Goal: Transaction & Acquisition: Obtain resource

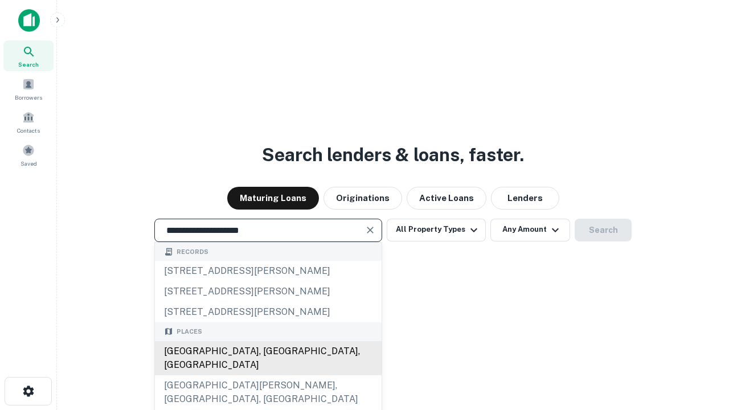
click at [268, 375] on div "[GEOGRAPHIC_DATA], [GEOGRAPHIC_DATA], [GEOGRAPHIC_DATA]" at bounding box center [268, 358] width 227 height 34
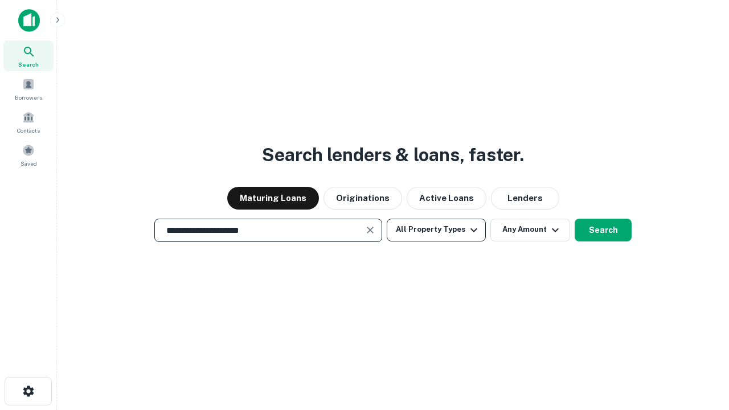
type input "**********"
click at [436, 229] on button "All Property Types" at bounding box center [435, 230] width 99 height 23
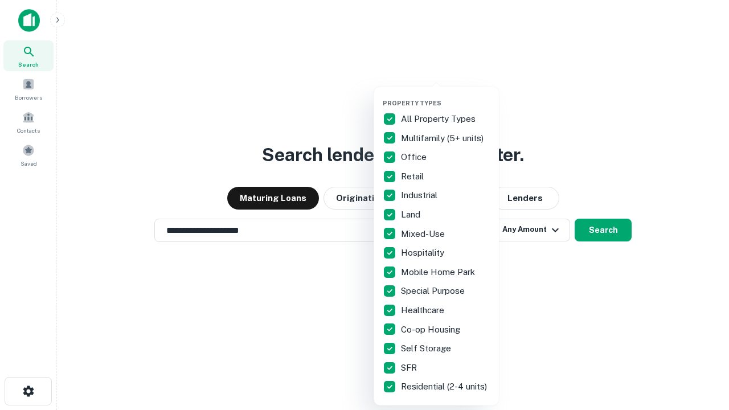
click at [445, 96] on button "button" at bounding box center [445, 96] width 125 height 1
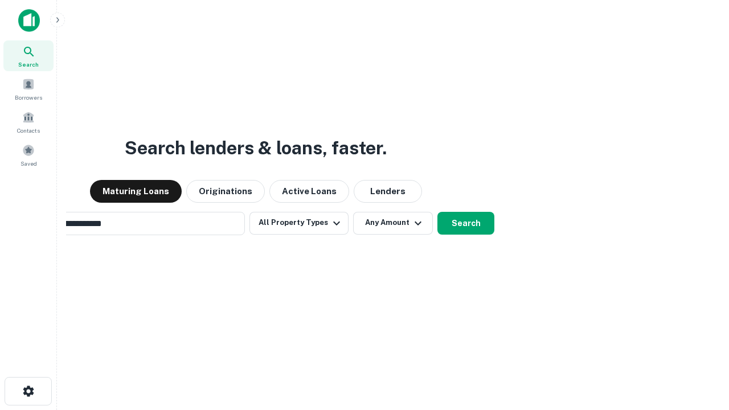
scroll to position [18, 0]
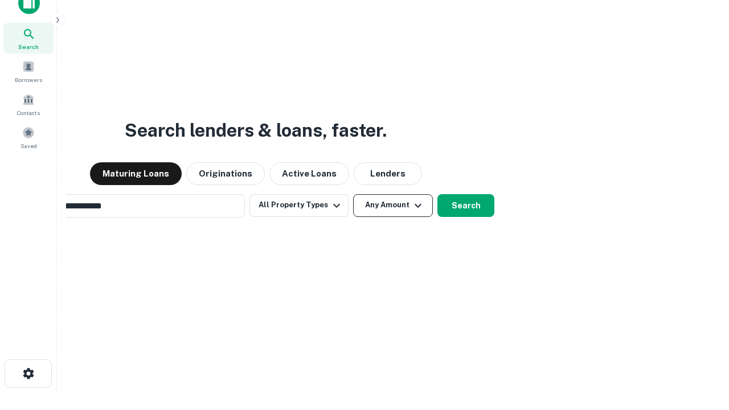
click at [353, 194] on button "Any Amount" at bounding box center [393, 205] width 80 height 23
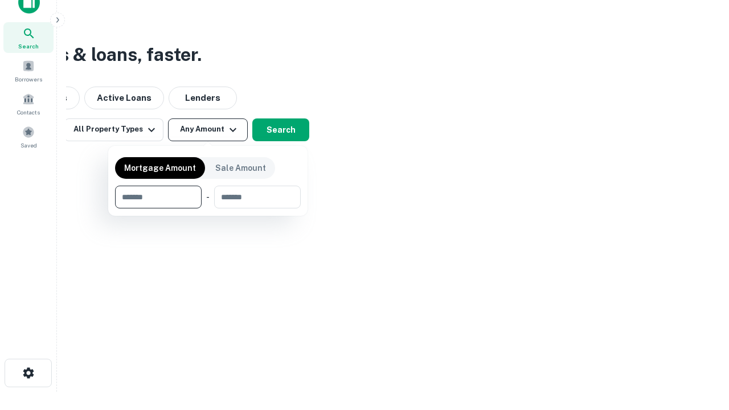
type input "*******"
click at [208, 208] on button "button" at bounding box center [208, 208] width 186 height 1
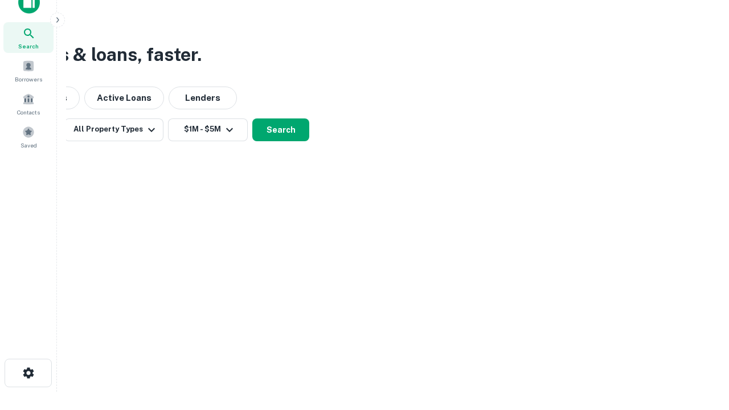
scroll to position [7, 210]
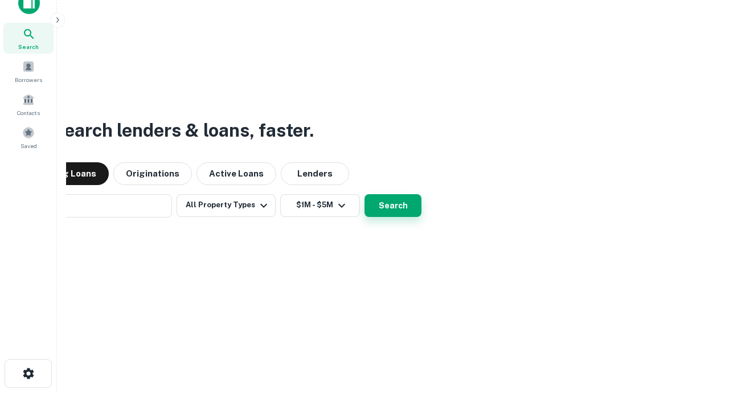
click at [364, 194] on button "Search" at bounding box center [392, 205] width 57 height 23
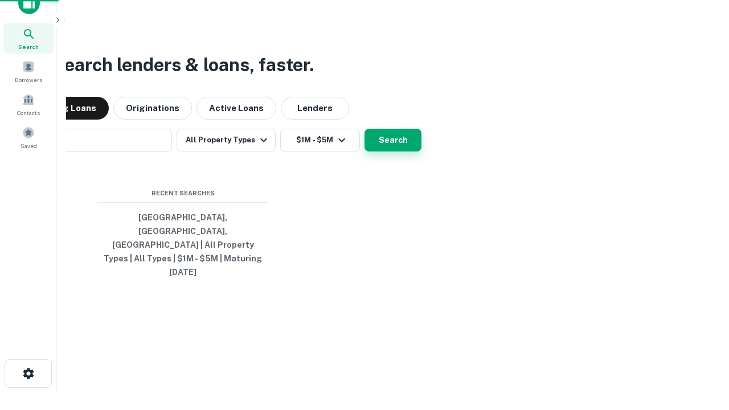
scroll to position [30, 322]
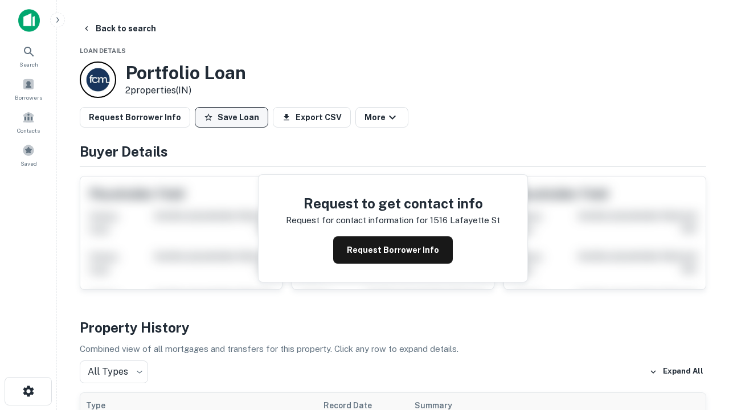
click at [231, 117] on button "Save Loan" at bounding box center [231, 117] width 73 height 20
click at [234, 117] on button "Loan Saved" at bounding box center [234, 117] width 79 height 20
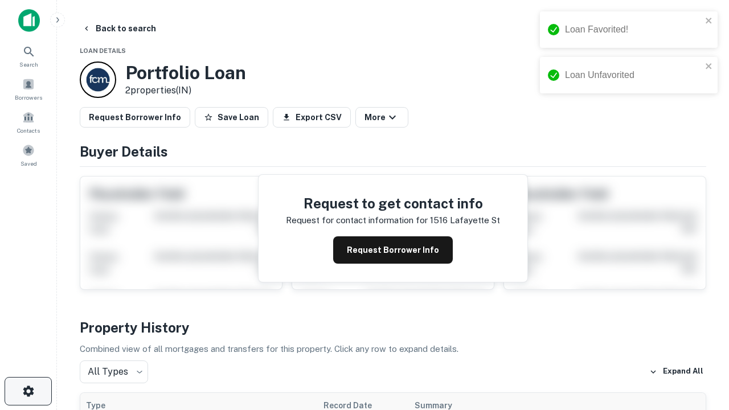
click at [28, 391] on icon "button" at bounding box center [29, 391] width 14 height 14
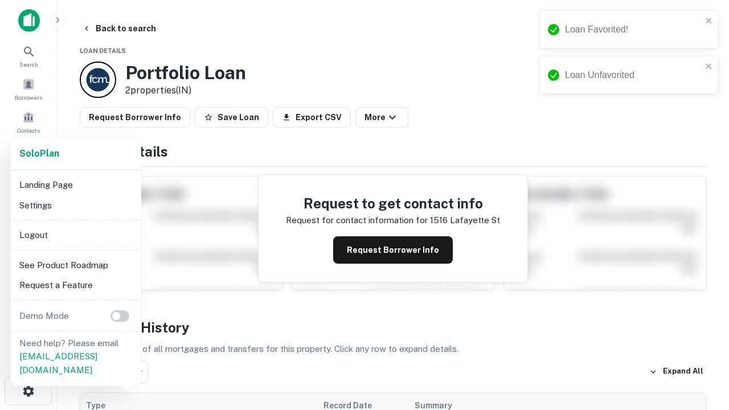
click at [75, 235] on li "Logout" at bounding box center [76, 235] width 122 height 20
